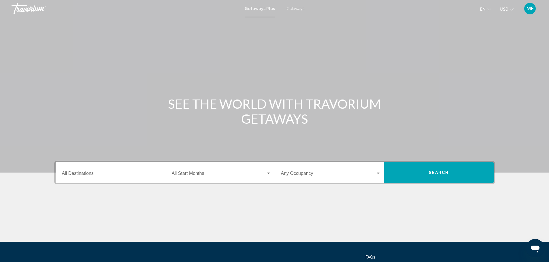
click at [296, 7] on span "Getaways" at bounding box center [295, 8] width 18 height 5
click at [93, 172] on input "Destination All Destinations" at bounding box center [112, 174] width 100 height 5
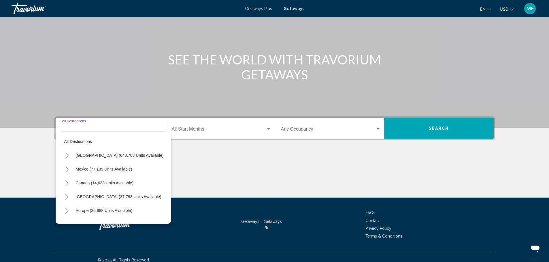
scroll to position [50, 0]
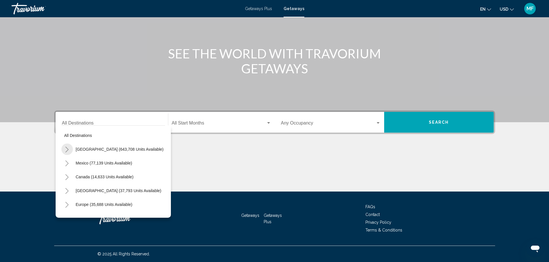
click at [67, 149] on icon "Toggle United States (643,708 units available)" at bounding box center [67, 150] width 4 height 6
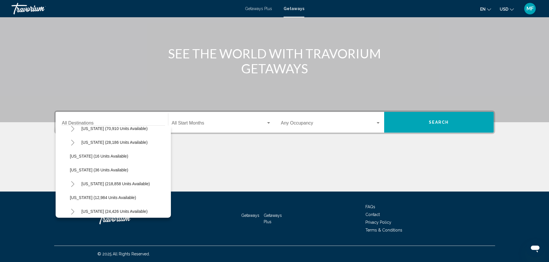
scroll to position [86, 0]
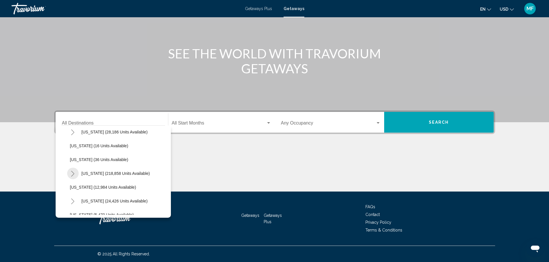
click at [73, 176] on icon "Toggle Florida (218,858 units available)" at bounding box center [73, 174] width 4 height 6
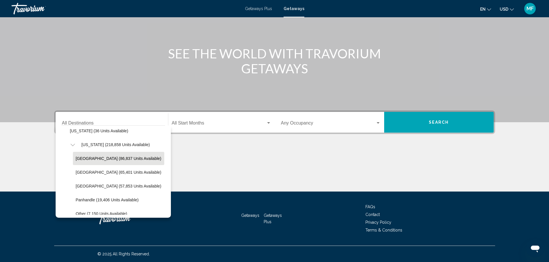
click at [116, 158] on span "[GEOGRAPHIC_DATA] (86,837 units available)" at bounding box center [119, 158] width 86 height 5
type input "**********"
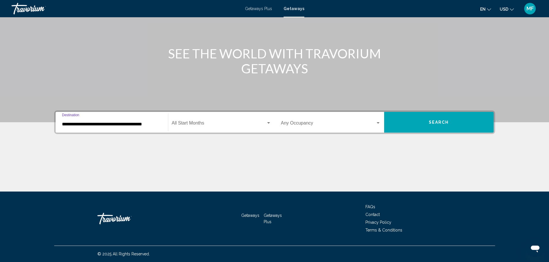
click at [211, 120] on div "Start Month All Start Months" at bounding box center [221, 122] width 99 height 18
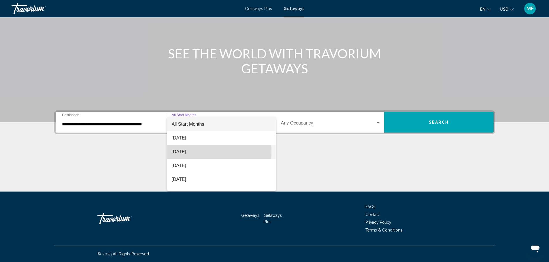
click at [183, 152] on span "[DATE]" at bounding box center [221, 152] width 99 height 14
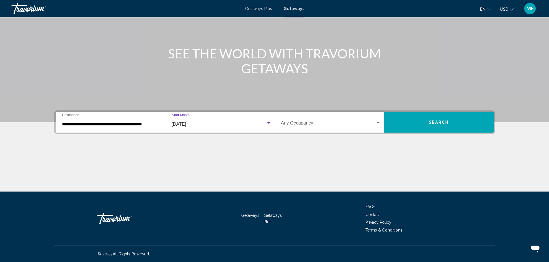
click at [331, 122] on span "Search widget" at bounding box center [328, 124] width 94 height 5
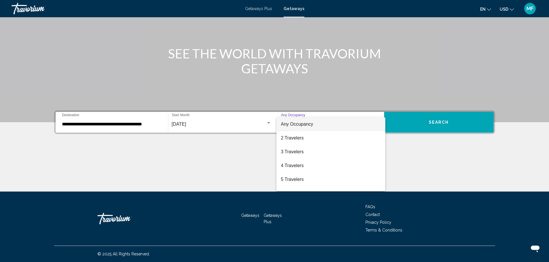
scroll to position [18, 0]
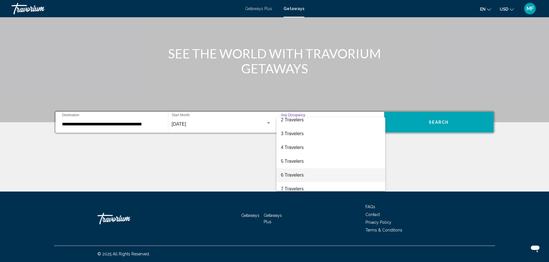
click at [300, 176] on span "6 Travelers" at bounding box center [331, 175] width 100 height 14
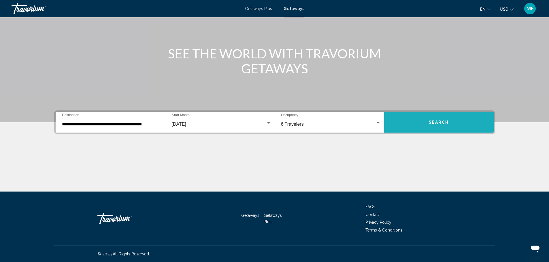
click at [427, 122] on button "Search" at bounding box center [438, 122] width 109 height 21
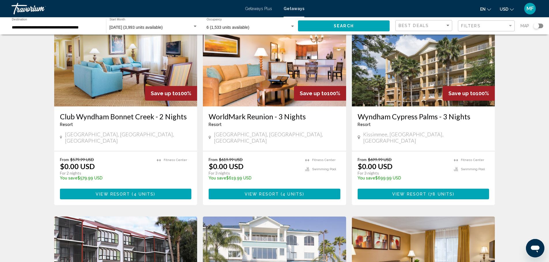
scroll to position [29, 0]
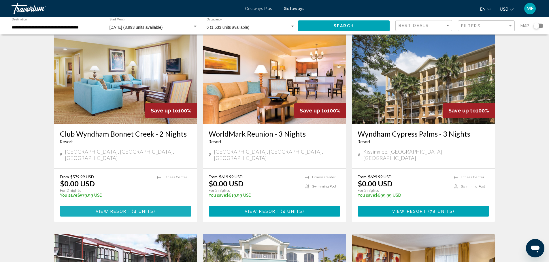
click at [109, 209] on span "View Resort" at bounding box center [113, 211] width 34 height 5
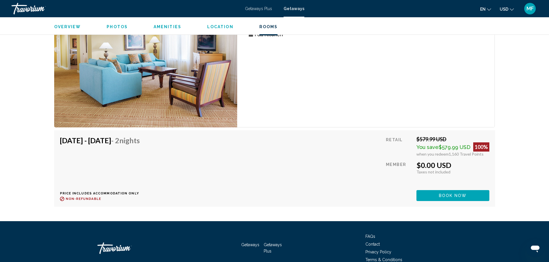
scroll to position [1084, 0]
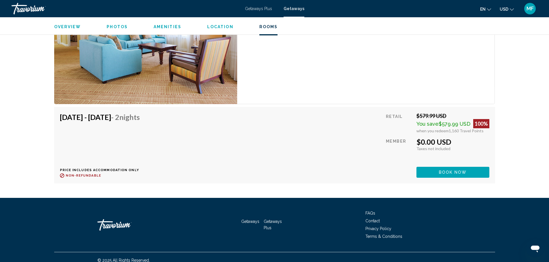
click at [443, 170] on span "Book now" at bounding box center [453, 172] width 28 height 5
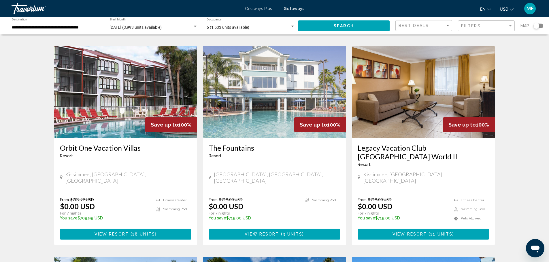
scroll to position [230, 0]
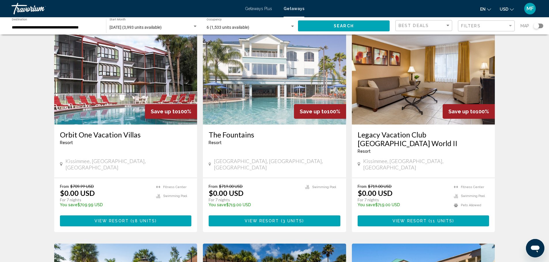
click at [432, 75] on img "Main content" at bounding box center [423, 79] width 143 height 92
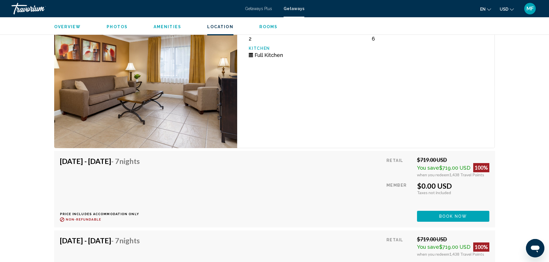
scroll to position [1094, 0]
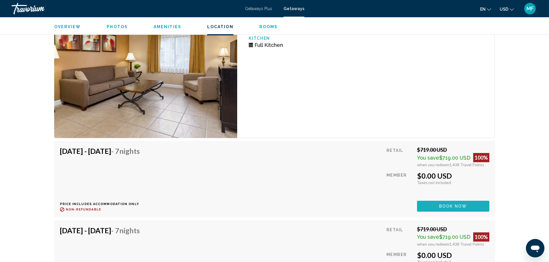
click at [443, 204] on span "Book now" at bounding box center [453, 206] width 28 height 5
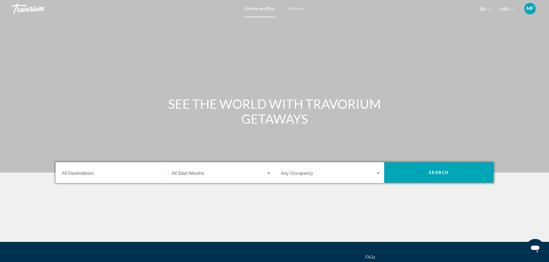
click at [77, 172] on input "Destination All Destinations" at bounding box center [112, 174] width 100 height 5
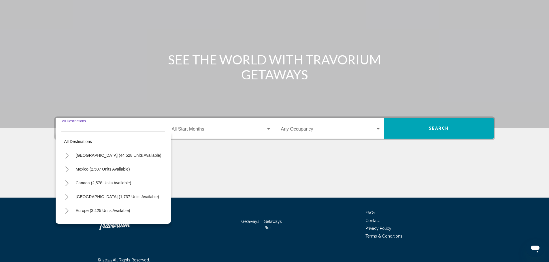
scroll to position [50, 0]
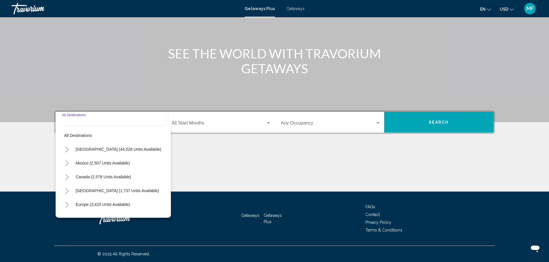
click at [66, 151] on icon "Toggle United States (44,528 units available)" at bounding box center [67, 150] width 4 height 6
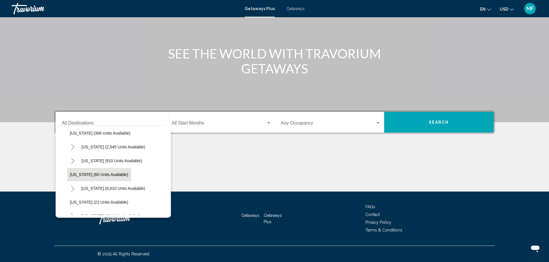
scroll to position [86, 0]
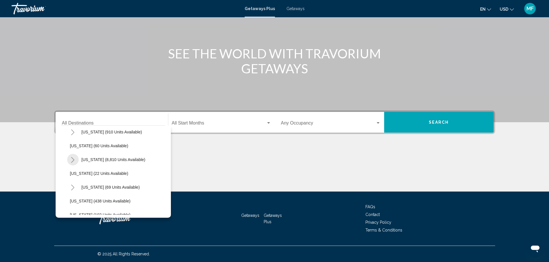
click at [71, 162] on icon "Toggle Florida (8,810 units available)" at bounding box center [73, 160] width 4 height 6
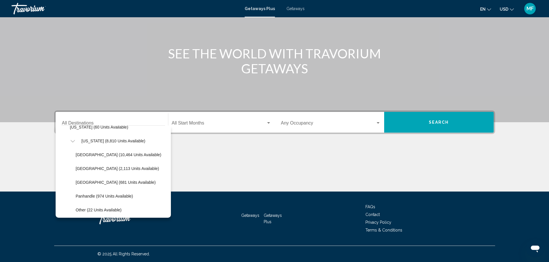
scroll to position [115, 0]
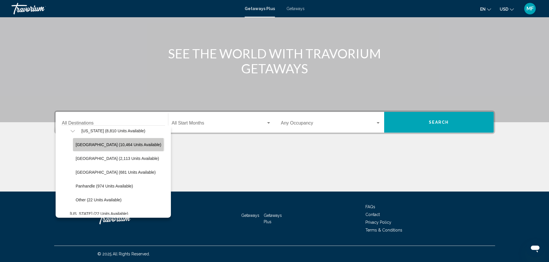
click at [114, 145] on span "Orlando & Disney Area (10,464 units available)" at bounding box center [119, 145] width 86 height 5
type input "**********"
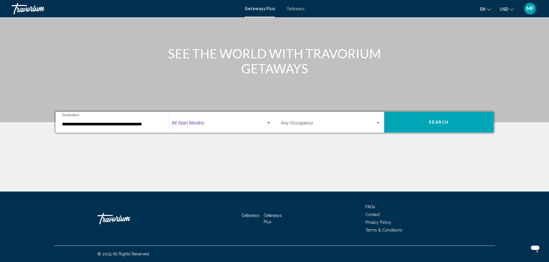
click at [183, 123] on span "Search widget" at bounding box center [219, 124] width 94 height 5
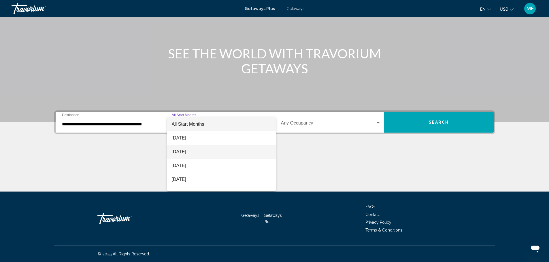
click at [205, 151] on span "[DATE]" at bounding box center [221, 152] width 99 height 14
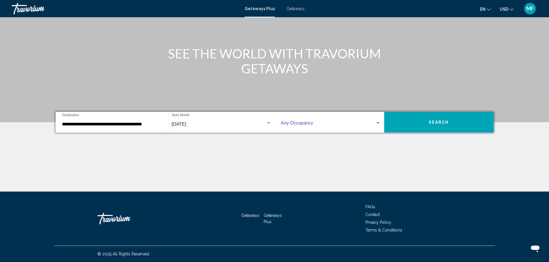
click at [378, 123] on div "Search widget" at bounding box center [377, 122] width 3 height 1
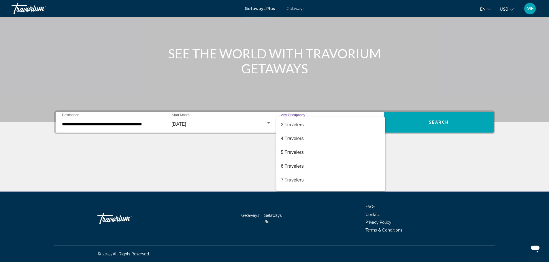
scroll to position [43, 0]
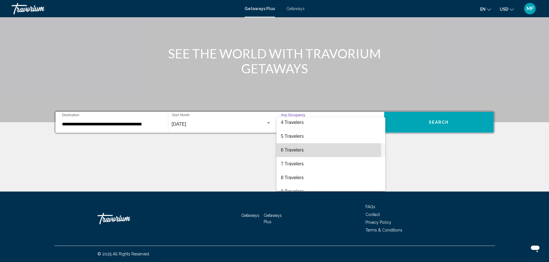
click at [312, 150] on span "6 Travelers" at bounding box center [331, 150] width 100 height 14
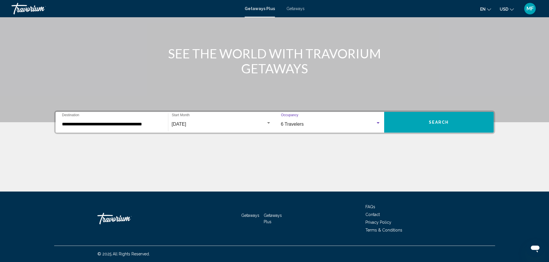
click at [418, 120] on button "Search" at bounding box center [438, 122] width 109 height 21
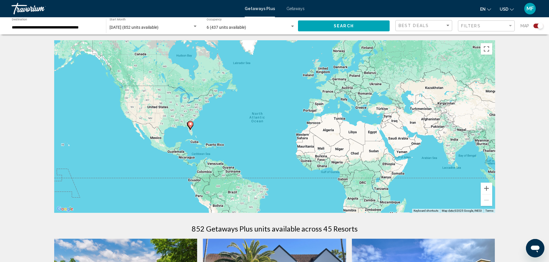
click at [295, 10] on span "Getaways" at bounding box center [295, 8] width 18 height 5
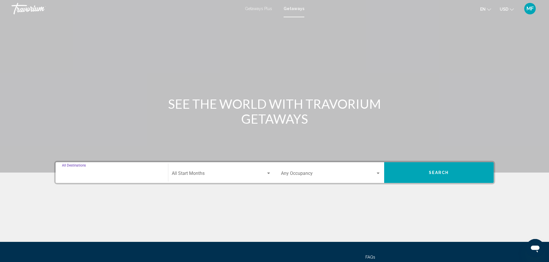
click at [84, 172] on input "Destination All Destinations" at bounding box center [112, 174] width 100 height 5
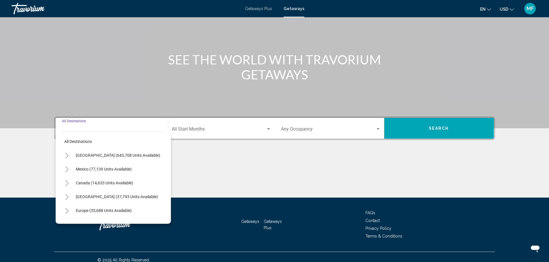
scroll to position [50, 0]
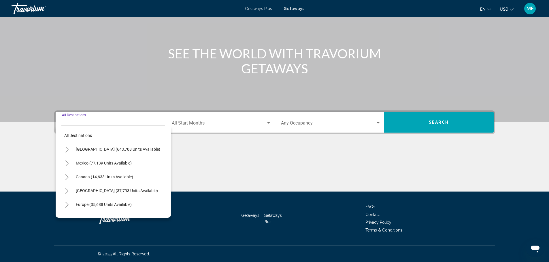
click at [66, 151] on icon "Toggle United States (643,708 units available)" at bounding box center [67, 150] width 4 height 6
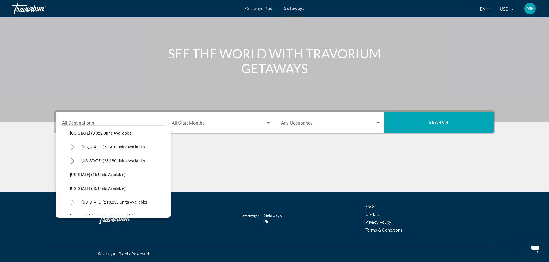
click at [257, 158] on div "Main content" at bounding box center [274, 170] width 441 height 43
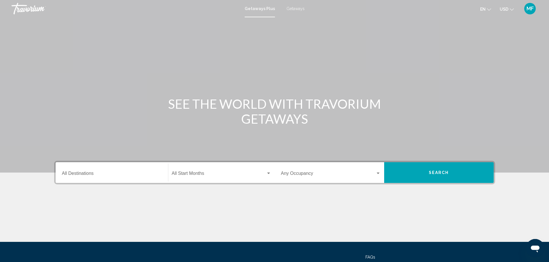
click at [296, 8] on span "Getaways" at bounding box center [295, 8] width 18 height 5
click at [99, 175] on input "Destination All Destinations" at bounding box center [112, 174] width 100 height 5
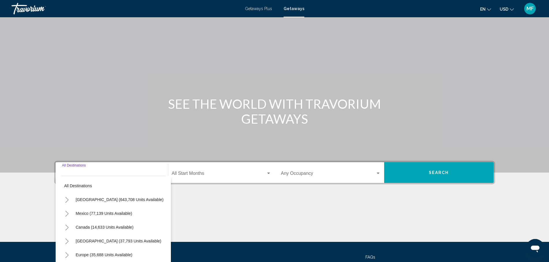
scroll to position [50, 0]
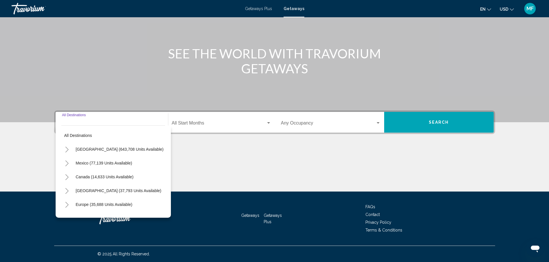
click at [68, 149] on icon "Toggle United States (643,708 units available)" at bounding box center [66, 150] width 3 height 6
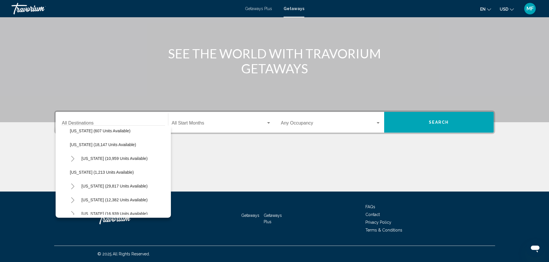
scroll to position [490, 0]
click at [72, 174] on icon "Toggle Tennessee (12,382 units available)" at bounding box center [72, 172] width 3 height 6
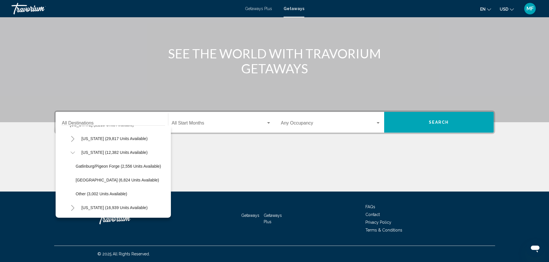
scroll to position [518, 0]
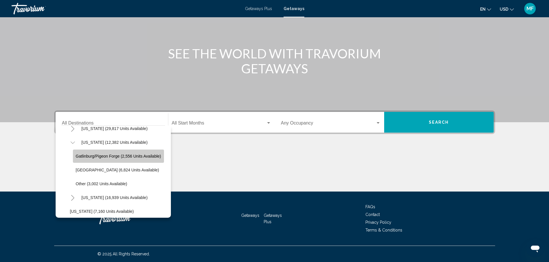
click at [111, 156] on span "Gatlinburg/Pigeon Forge (2,556 units available)" at bounding box center [118, 156] width 85 height 5
type input "**********"
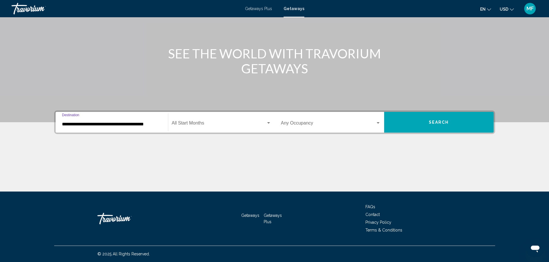
click at [198, 122] on span "Search widget" at bounding box center [219, 124] width 94 height 5
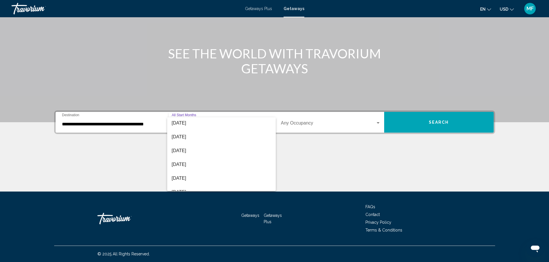
scroll to position [55, 0]
click at [189, 139] on span "[DATE]" at bounding box center [221, 139] width 99 height 14
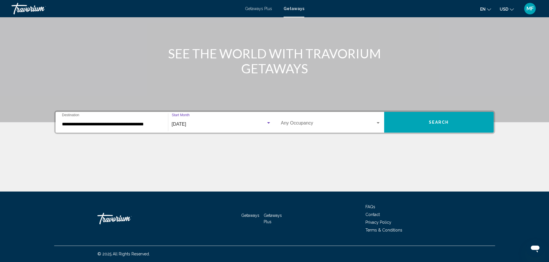
click at [310, 122] on span "Search widget" at bounding box center [328, 124] width 94 height 5
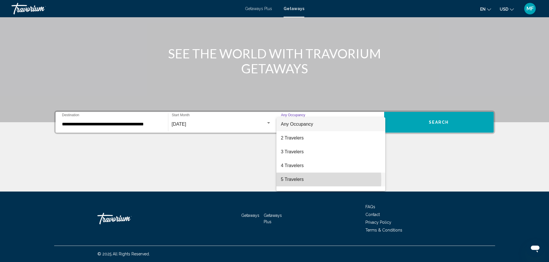
click at [293, 180] on span "5 Travelers" at bounding box center [331, 180] width 100 height 14
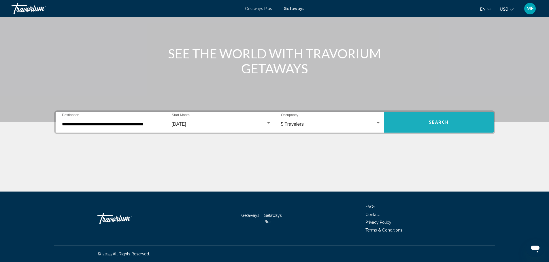
click at [429, 121] on span "Search" at bounding box center [438, 122] width 20 height 5
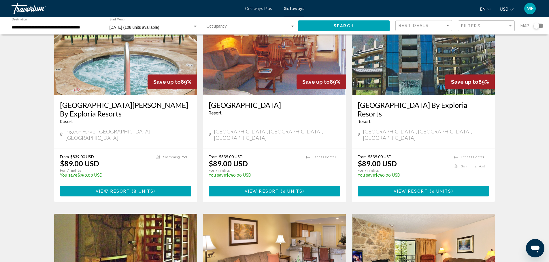
scroll to position [29, 0]
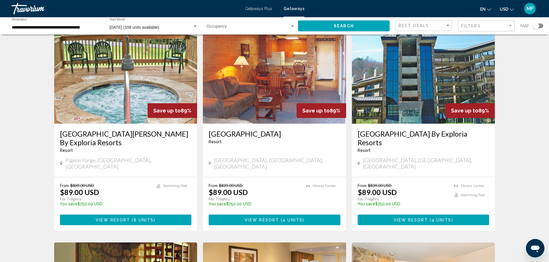
click at [272, 95] on img "Main content" at bounding box center [274, 78] width 143 height 92
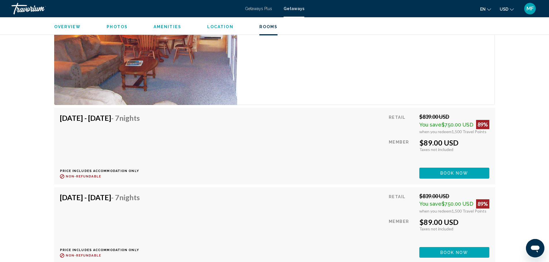
scroll to position [1003, 0]
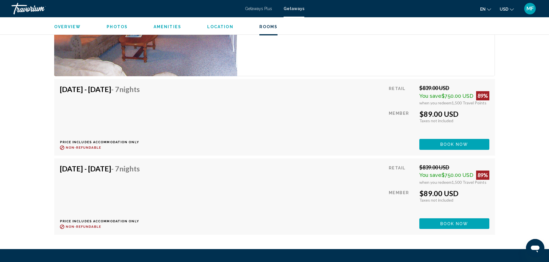
click at [449, 147] on span "Book now" at bounding box center [454, 145] width 28 height 5
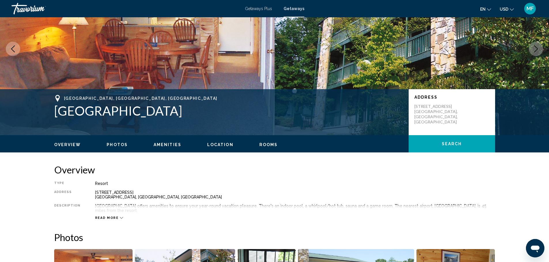
scroll to position [86, 0]
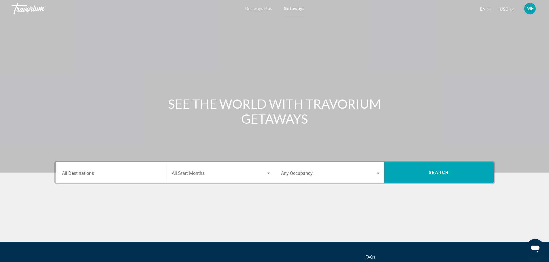
scroll to position [50, 0]
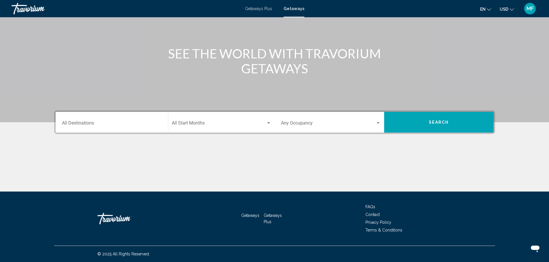
click at [503, 241] on div "Getaways Getaways Plus FAQs Contact Privacy Policy Terms & Conditions © 2025 Al…" at bounding box center [275, 227] width 464 height 71
